Goal: Find specific page/section: Find specific page/section

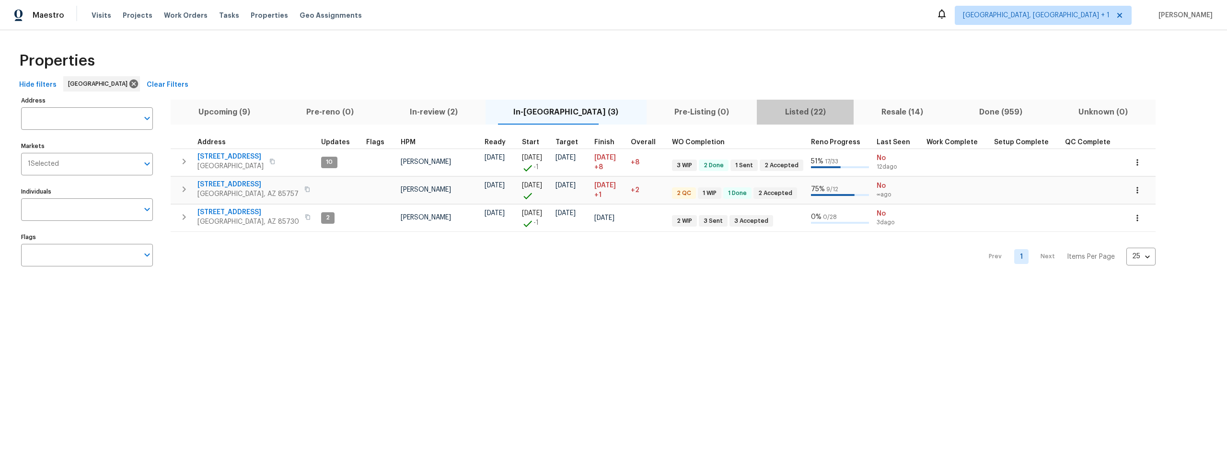
click at [765, 110] on span "Listed (22)" at bounding box center [805, 111] width 85 height 13
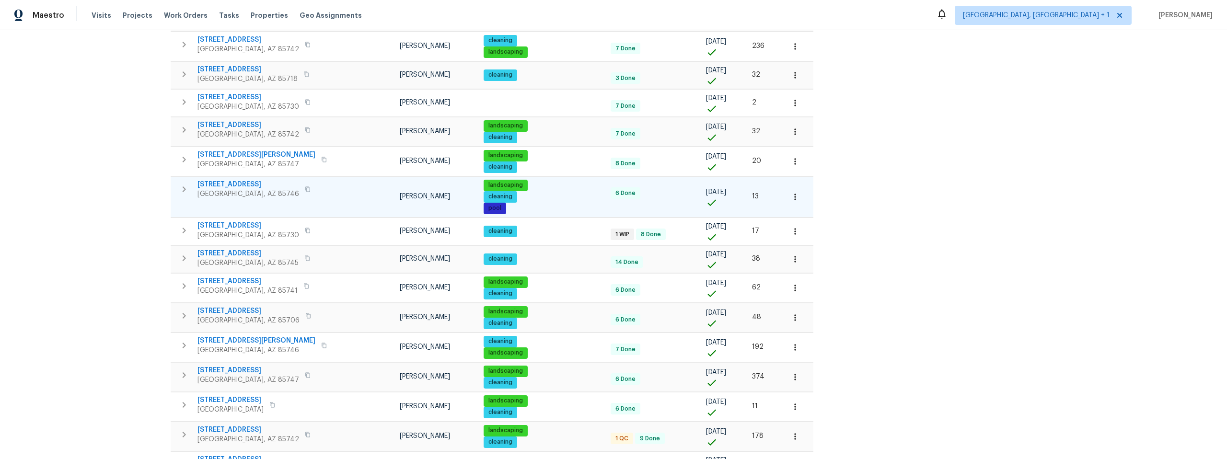
scroll to position [295, 0]
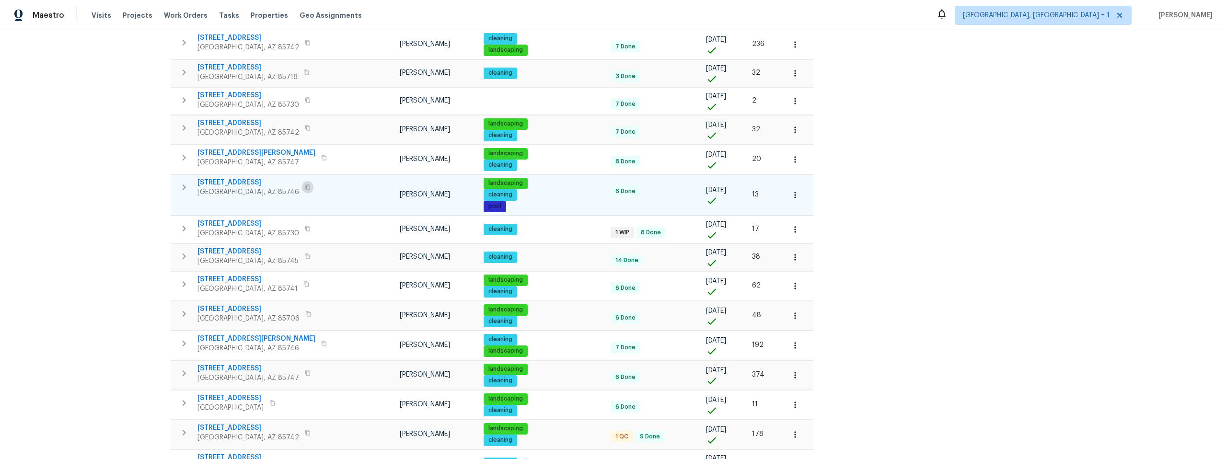
click at [305, 187] on icon "button" at bounding box center [308, 188] width 6 height 6
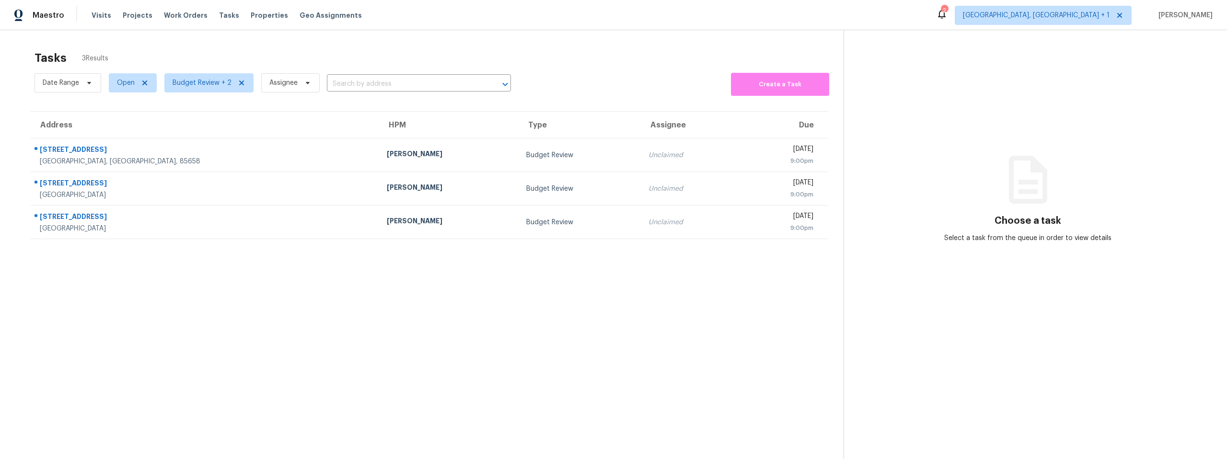
click at [232, 381] on section "Tasks 3 Results Date Range Open Budget Review + 2 Assignee ​ Create a Task Addr…" at bounding box center [429, 268] width 829 height 444
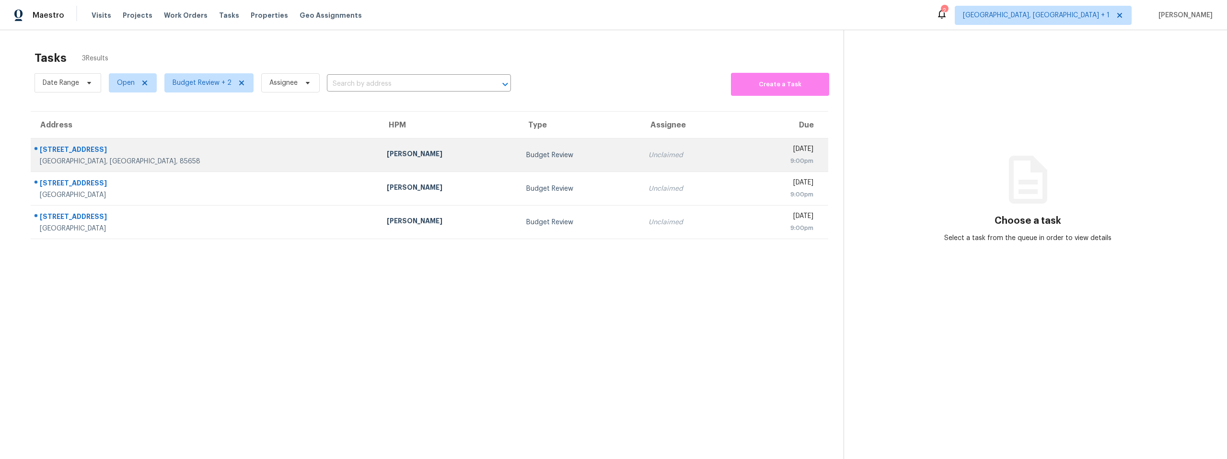
click at [146, 145] on div "13049 N Kenosha Bluff Dr" at bounding box center [206, 151] width 332 height 12
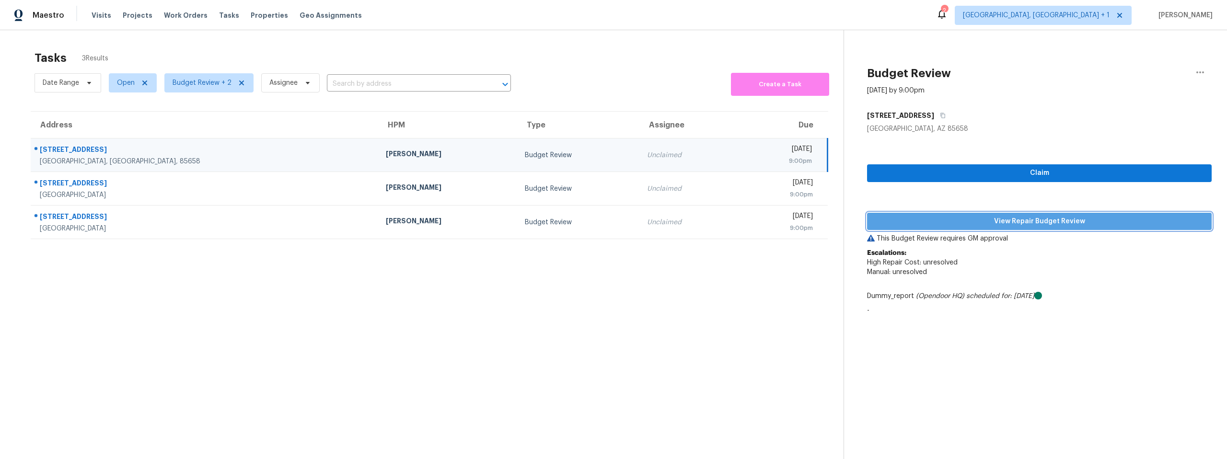
click at [1089, 217] on span "View Repair Budget Review" at bounding box center [1039, 222] width 329 height 12
